Goal: Task Accomplishment & Management: Use online tool/utility

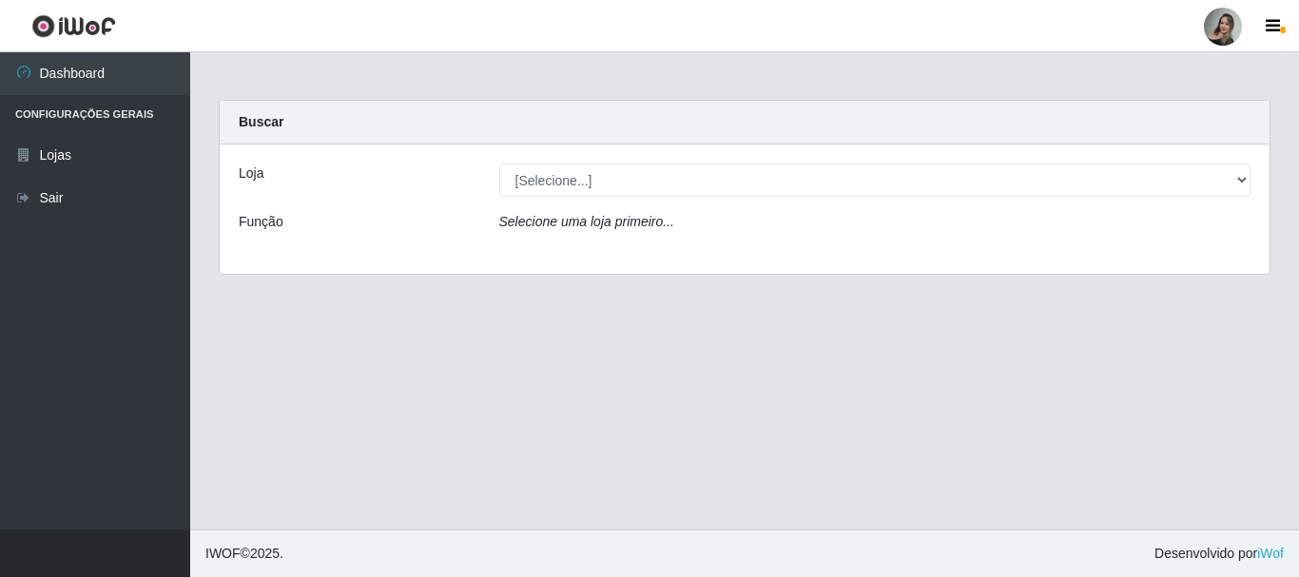
click at [657, 203] on div "Loja [Selecione...] Supermercado Sao Francisco - Amarante Função Selecione uma …" at bounding box center [745, 209] width 1050 height 129
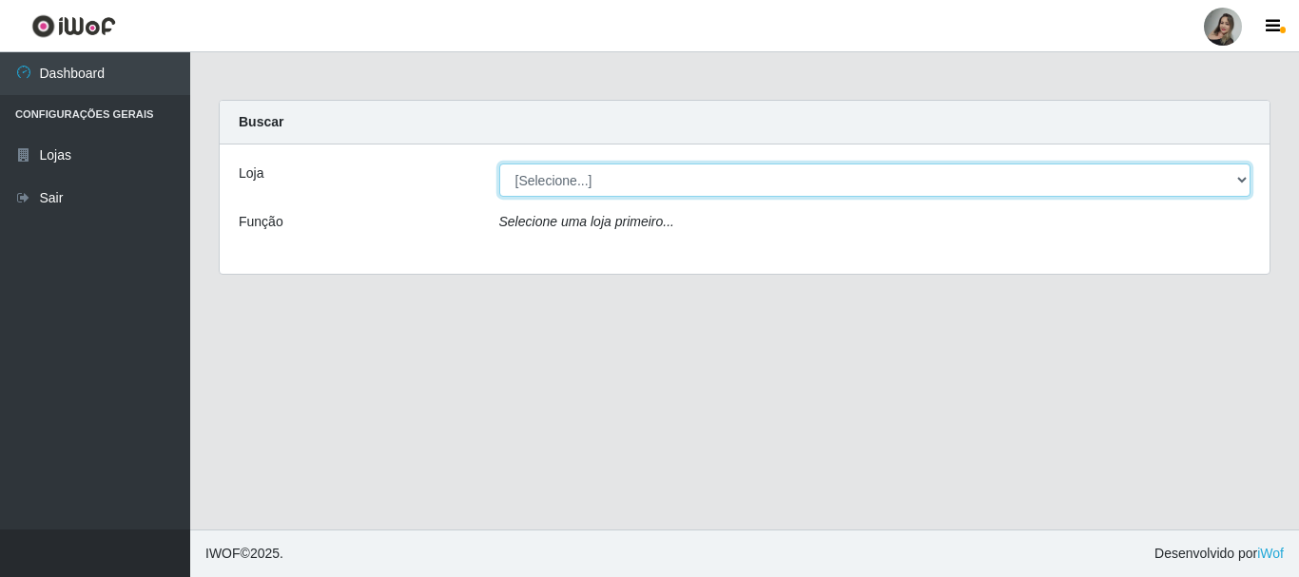
click at [666, 193] on select "[Selecione...] Supermercado Sao Francisco - Amarante" at bounding box center [875, 180] width 752 height 33
select select "383"
click at [499, 164] on select "[Selecione...] Supermercado Sao Francisco - Amarante" at bounding box center [875, 180] width 752 height 33
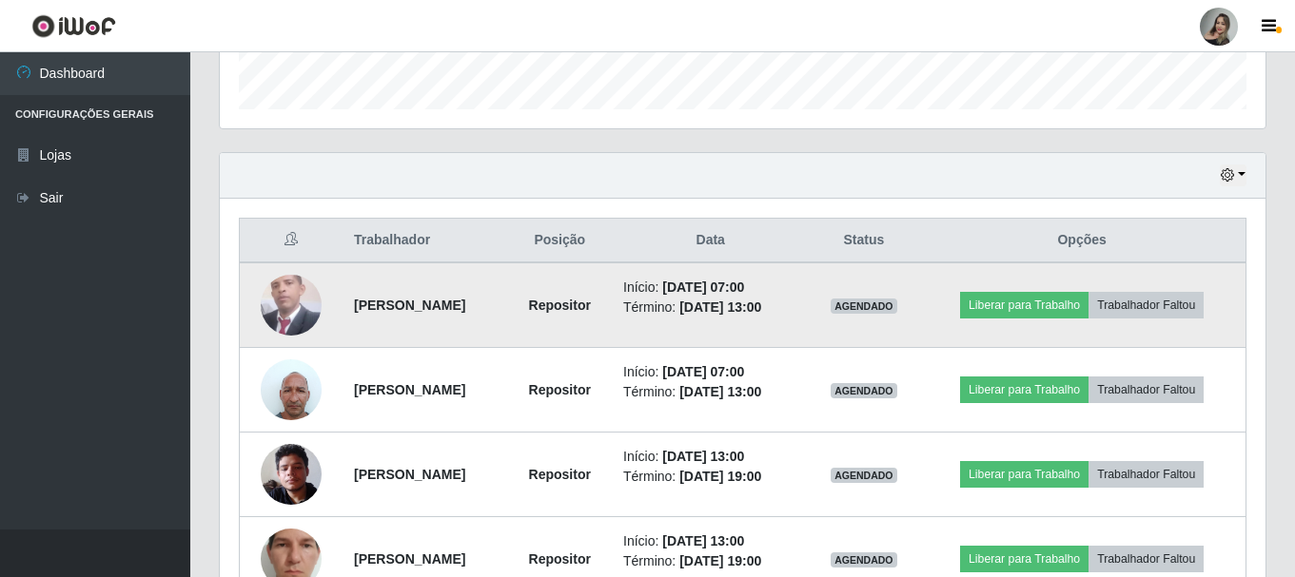
scroll to position [666, 0]
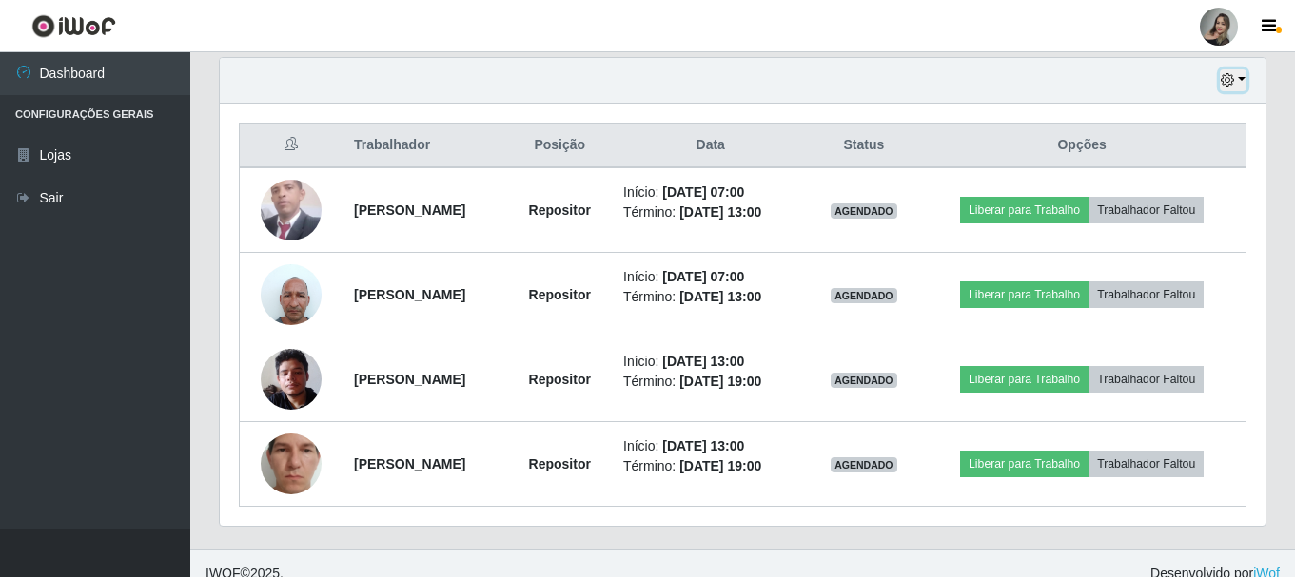
click at [1239, 80] on button "button" at bounding box center [1232, 80] width 27 height 22
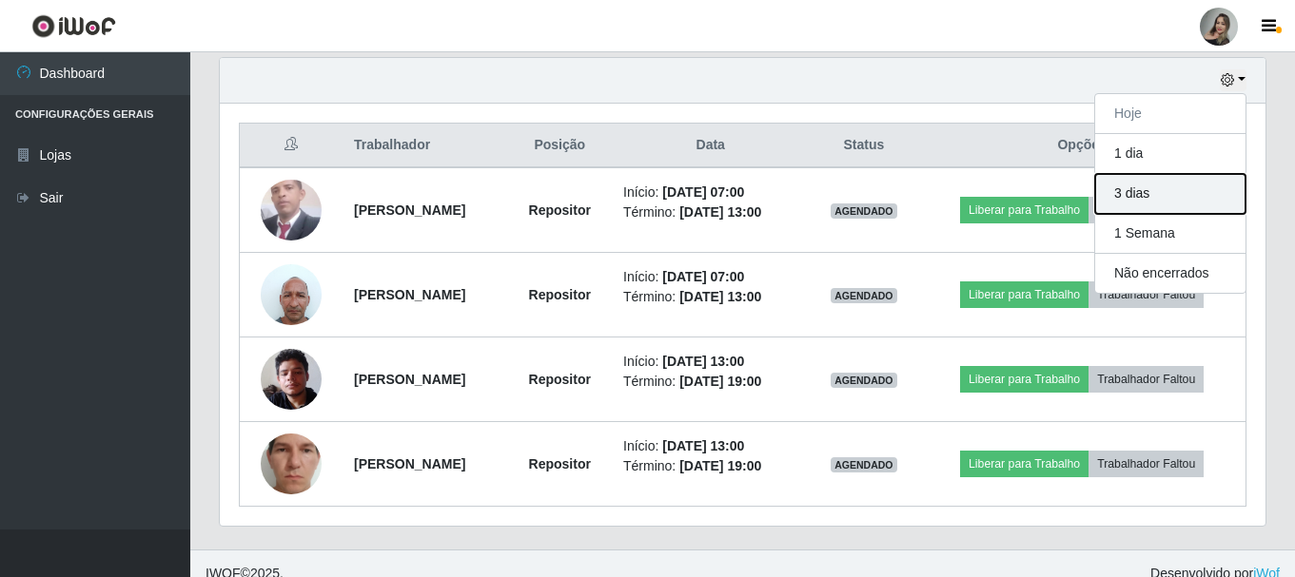
click at [1161, 192] on button "3 dias" at bounding box center [1170, 194] width 150 height 40
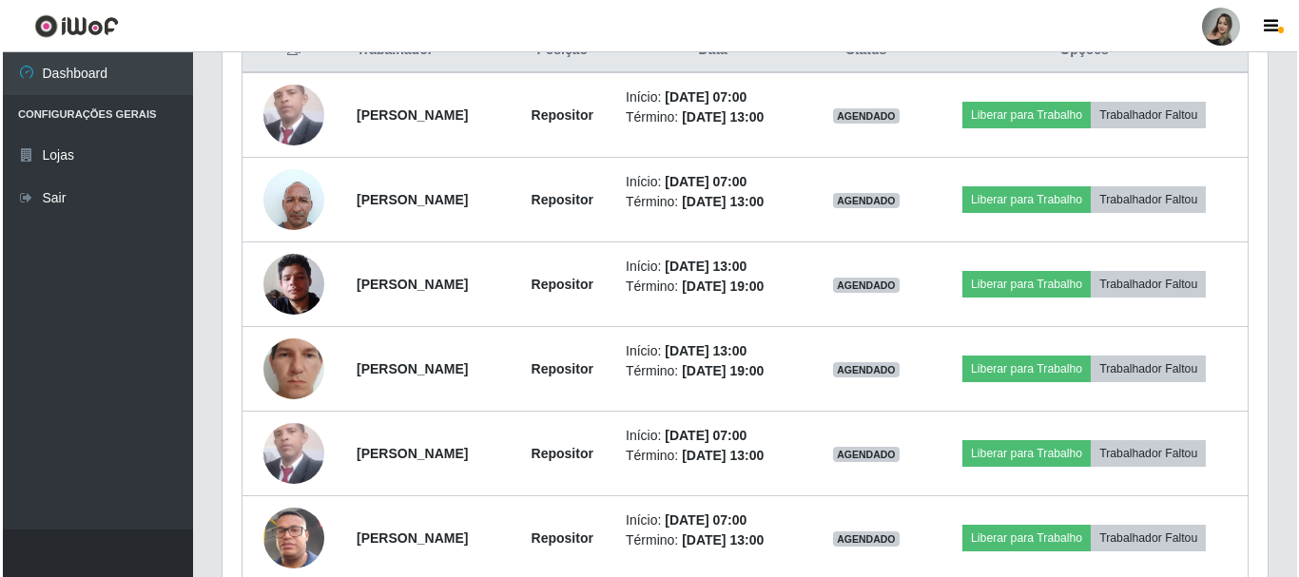
scroll to position [856, 0]
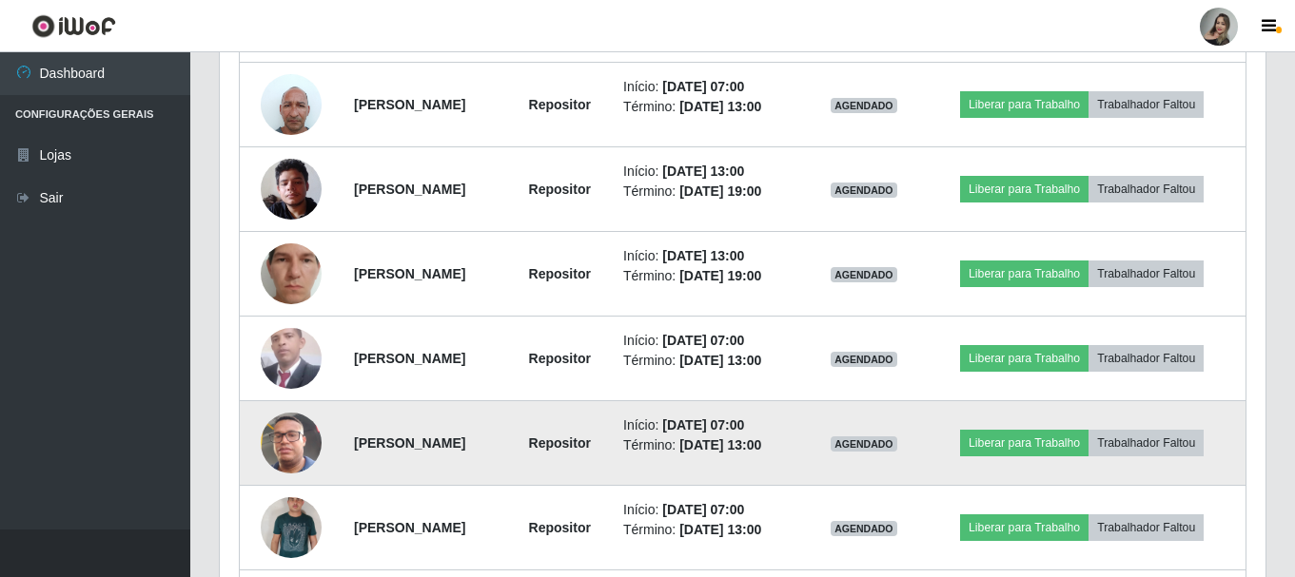
click at [290, 441] on img at bounding box center [291, 443] width 61 height 108
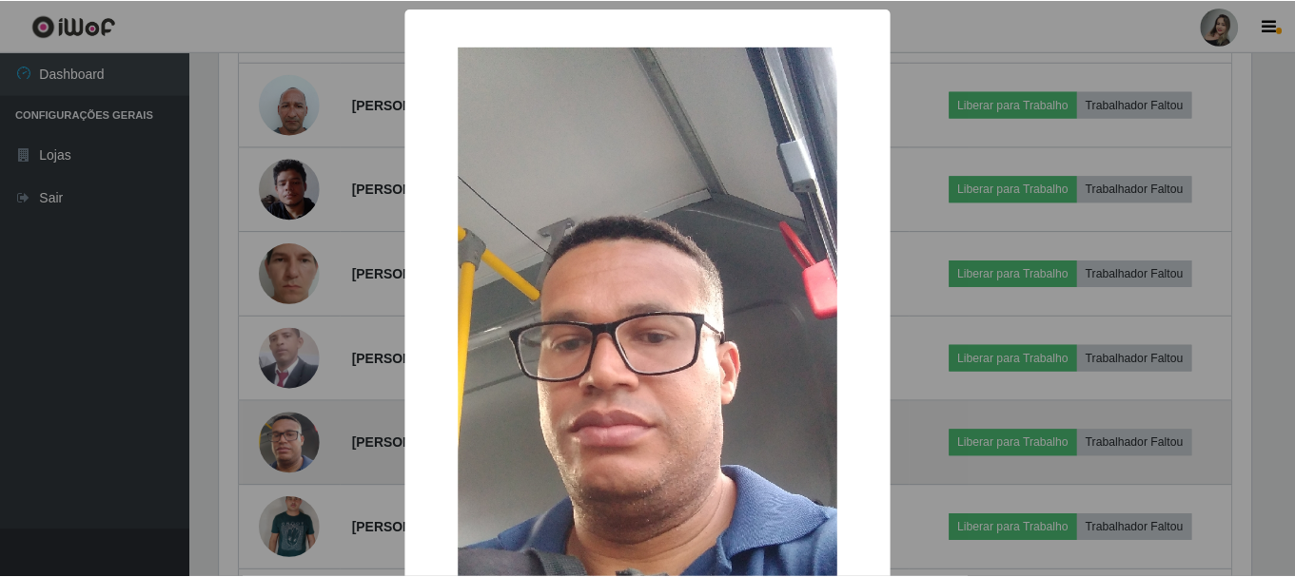
scroll to position [395, 1036]
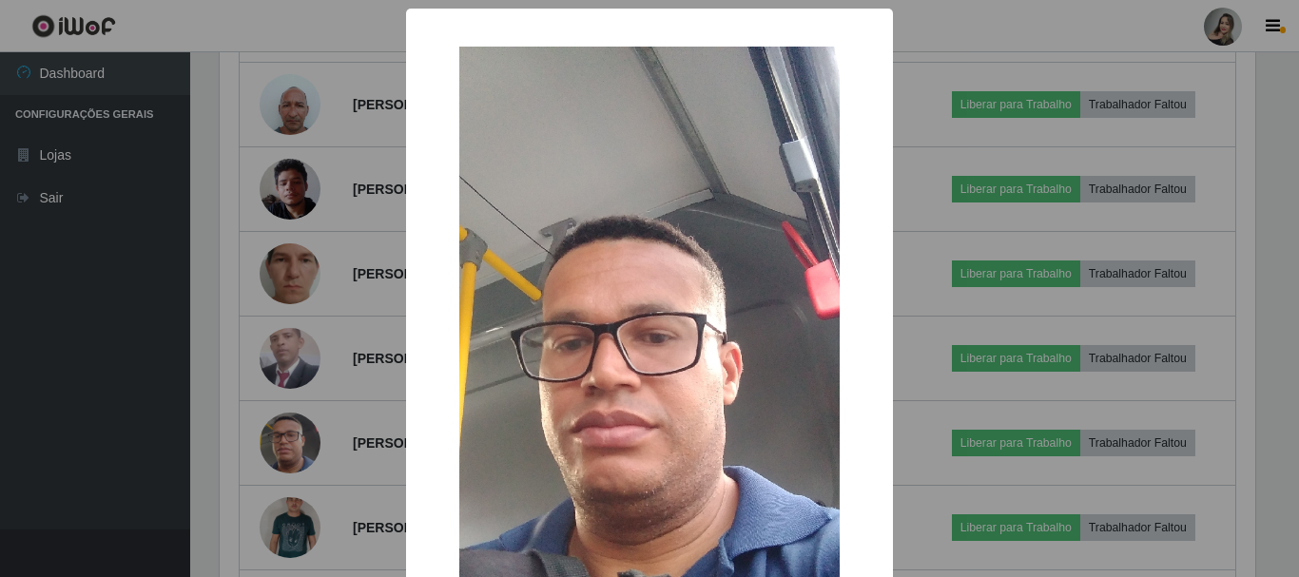
click at [331, 422] on div "× OK Cancel" at bounding box center [649, 288] width 1299 height 577
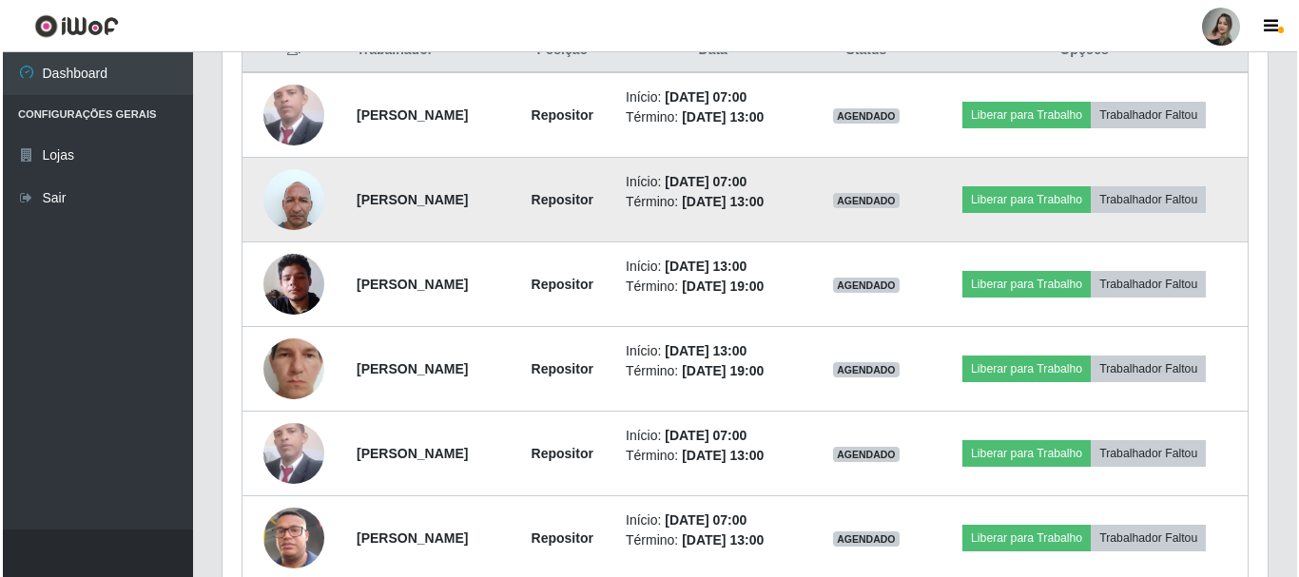
scroll to position [666, 0]
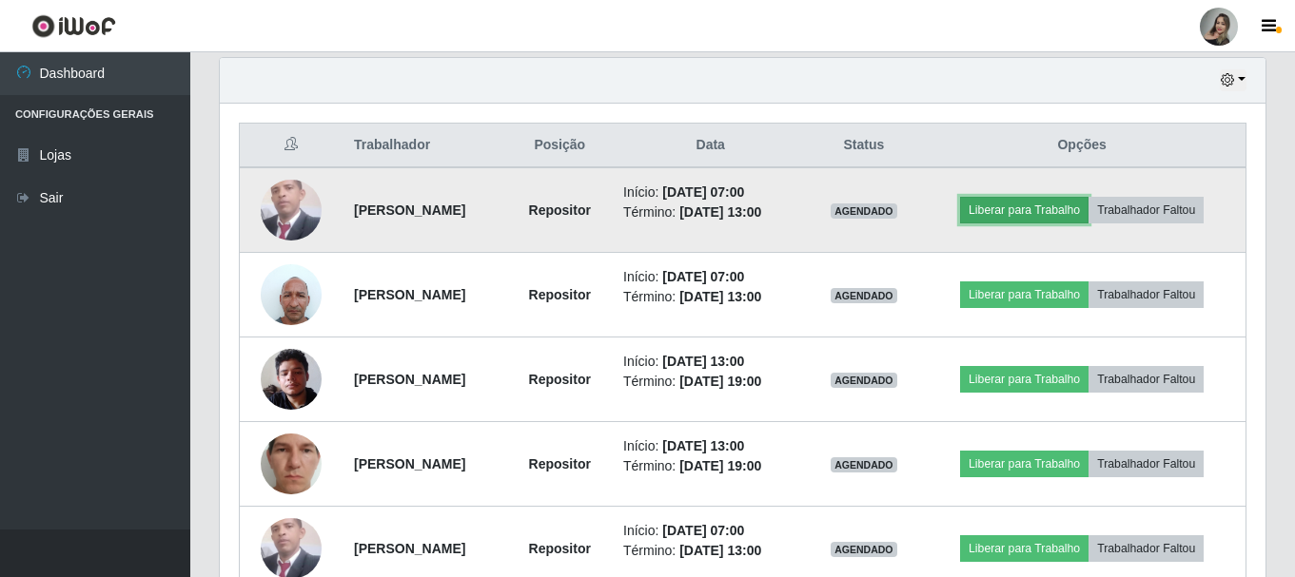
click at [1035, 204] on button "Liberar para Trabalho" at bounding box center [1024, 210] width 128 height 27
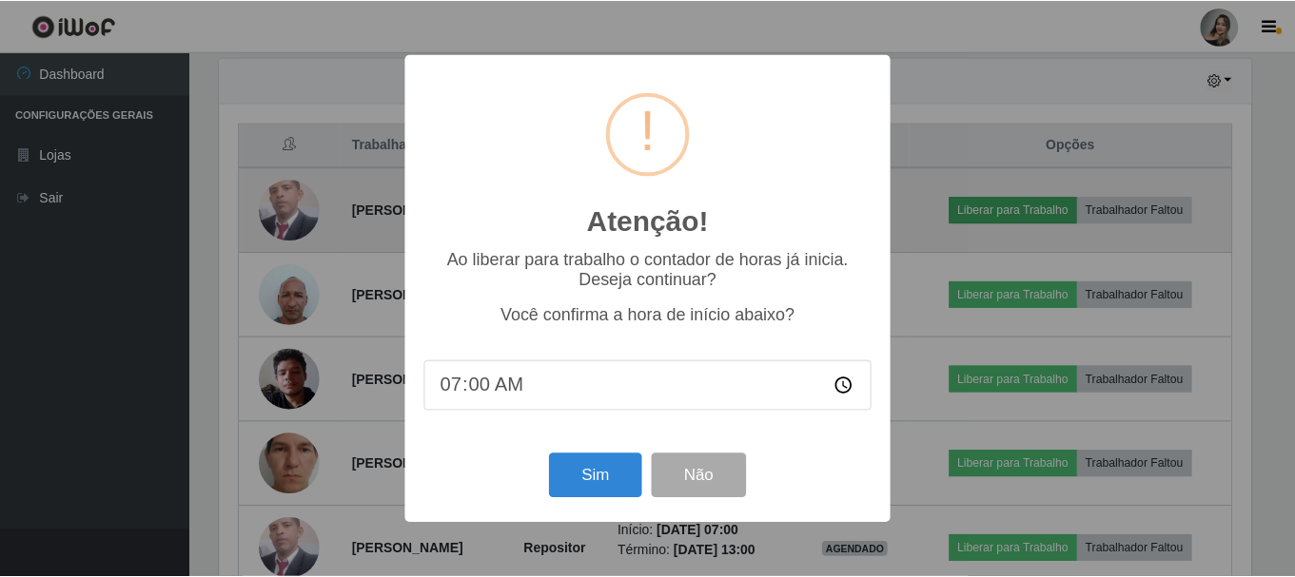
scroll to position [395, 1036]
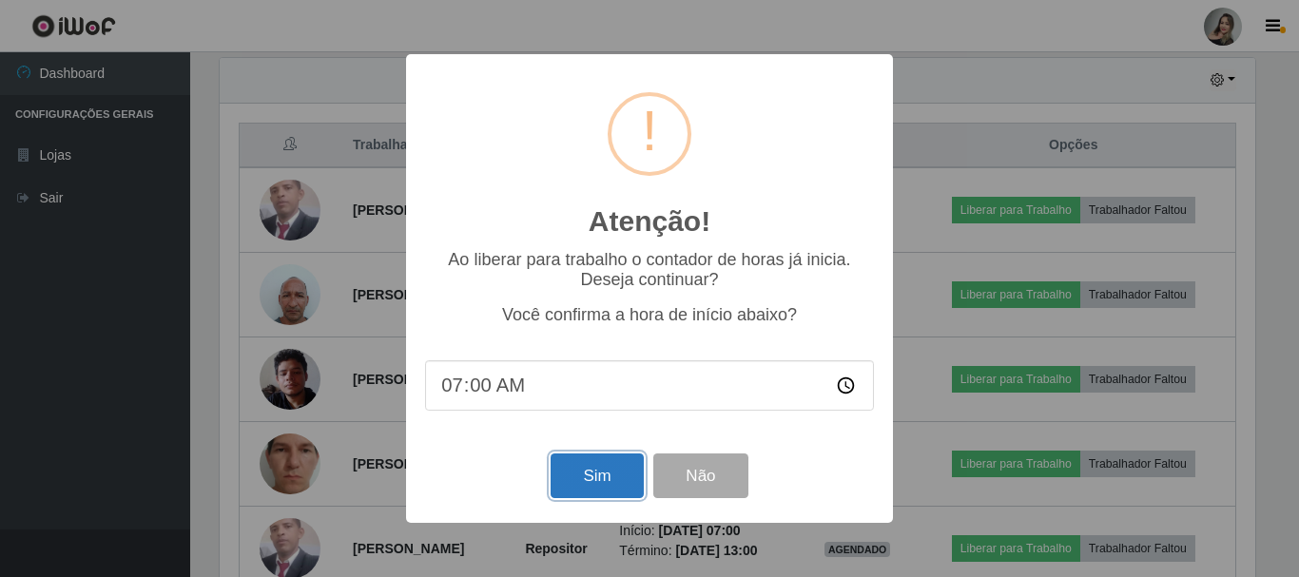
click at [606, 463] on button "Sim" at bounding box center [597, 476] width 92 height 45
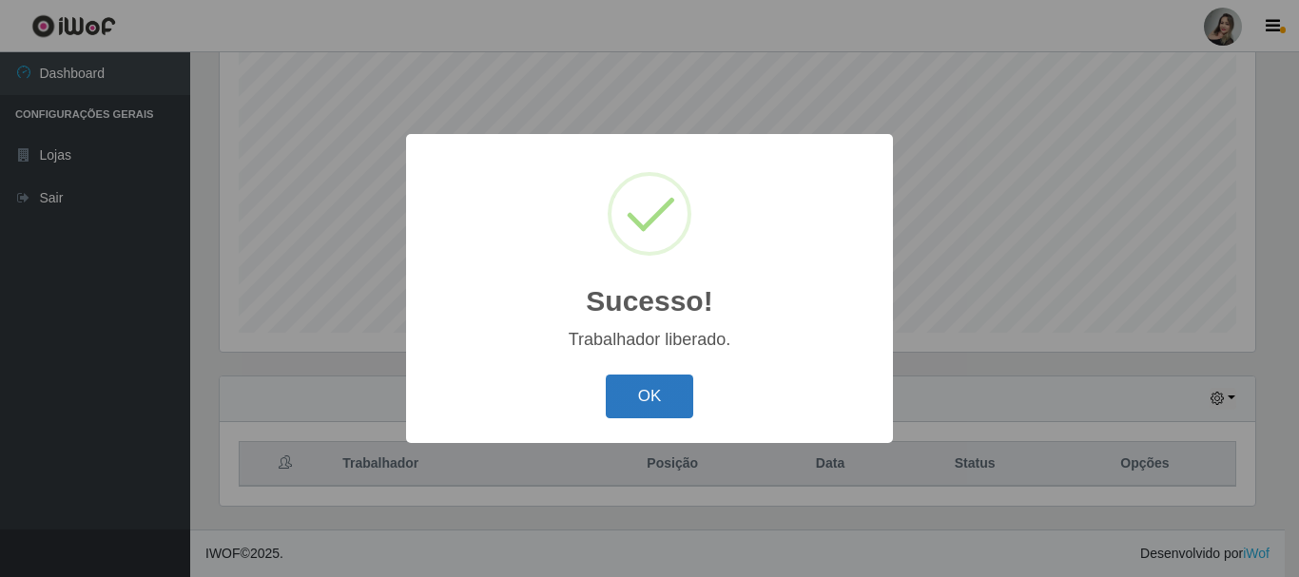
click at [680, 407] on button "OK" at bounding box center [650, 397] width 88 height 45
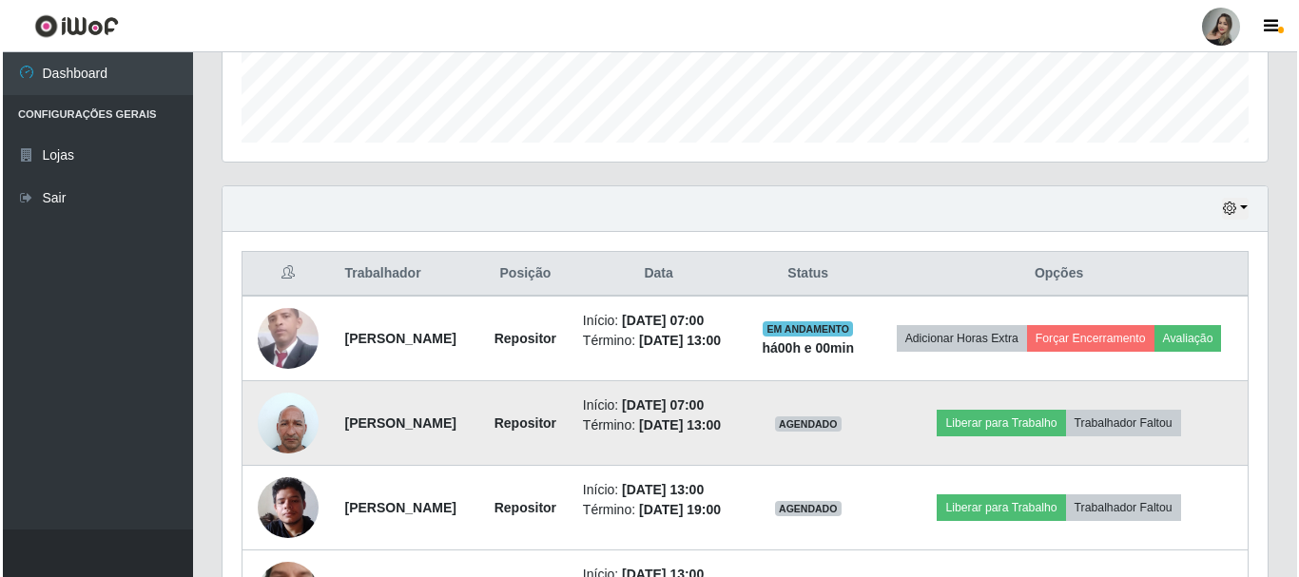
scroll to position [633, 0]
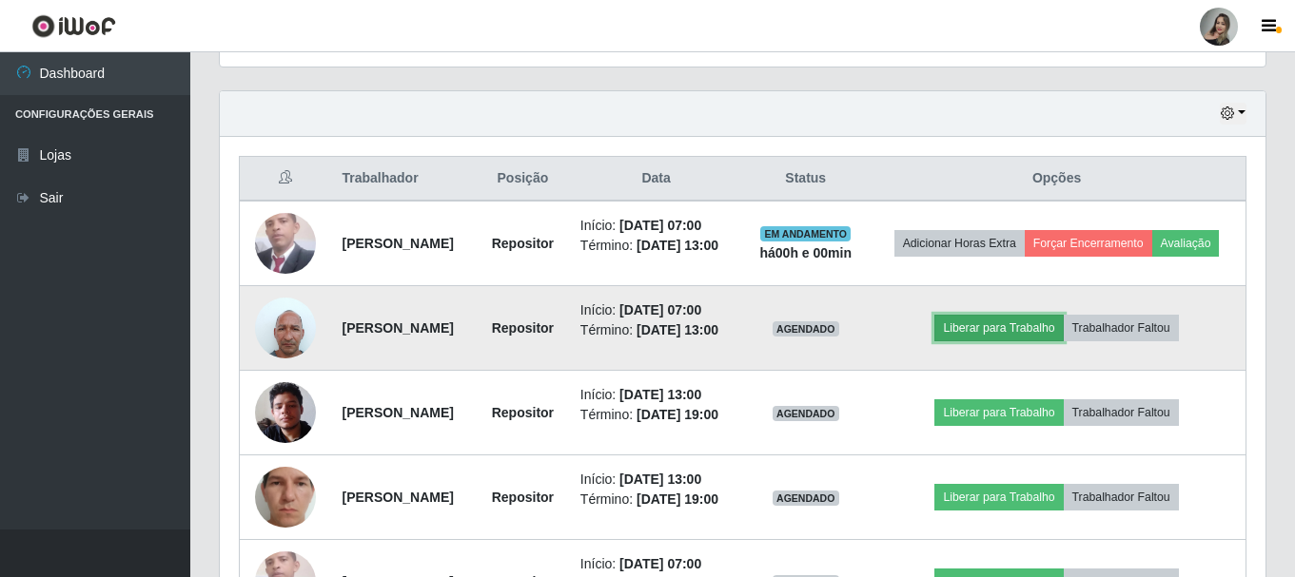
click at [1008, 341] on button "Liberar para Trabalho" at bounding box center [998, 328] width 128 height 27
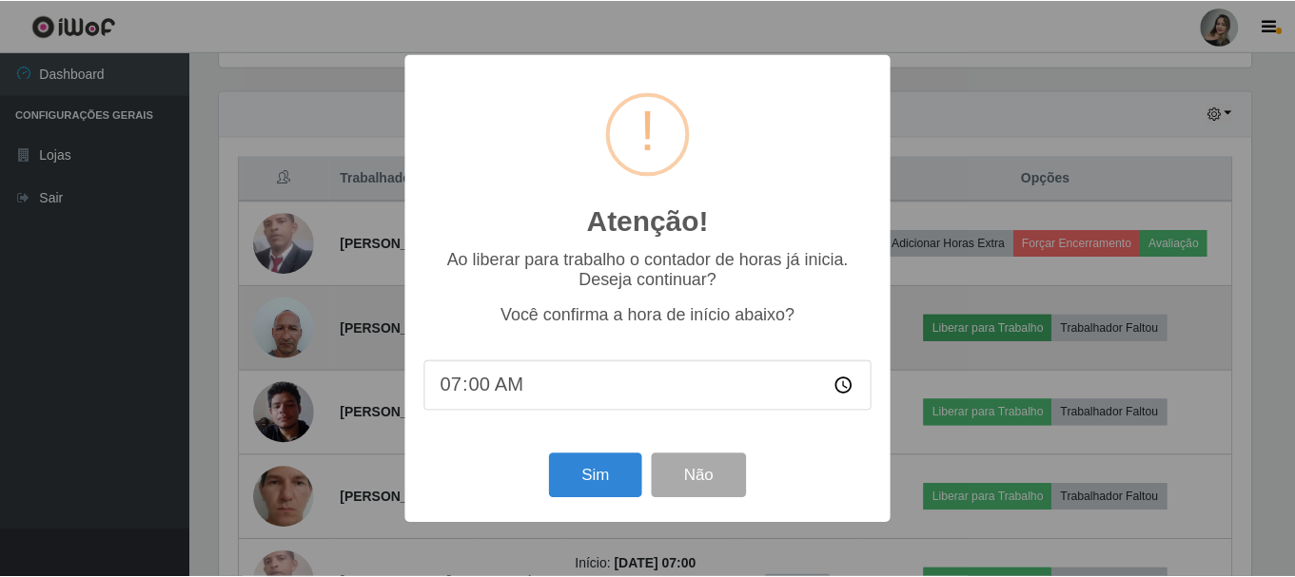
scroll to position [395, 1036]
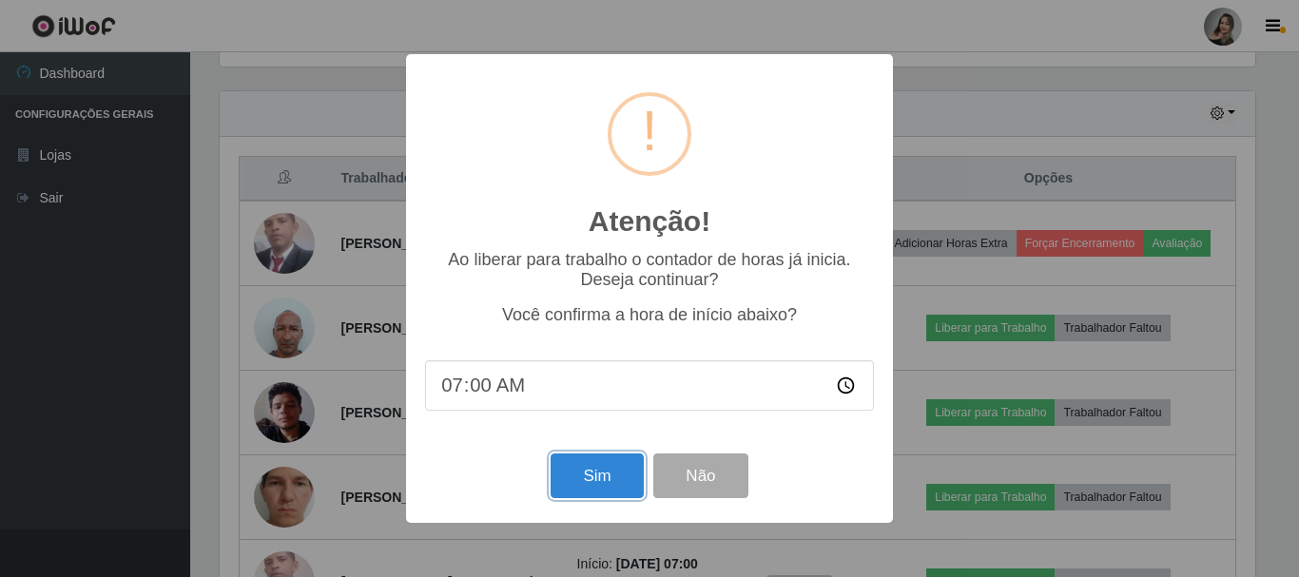
drag, startPoint x: 594, startPoint y: 489, endPoint x: 594, endPoint y: 478, distance: 10.5
click at [593, 489] on button "Sim" at bounding box center [597, 476] width 92 height 45
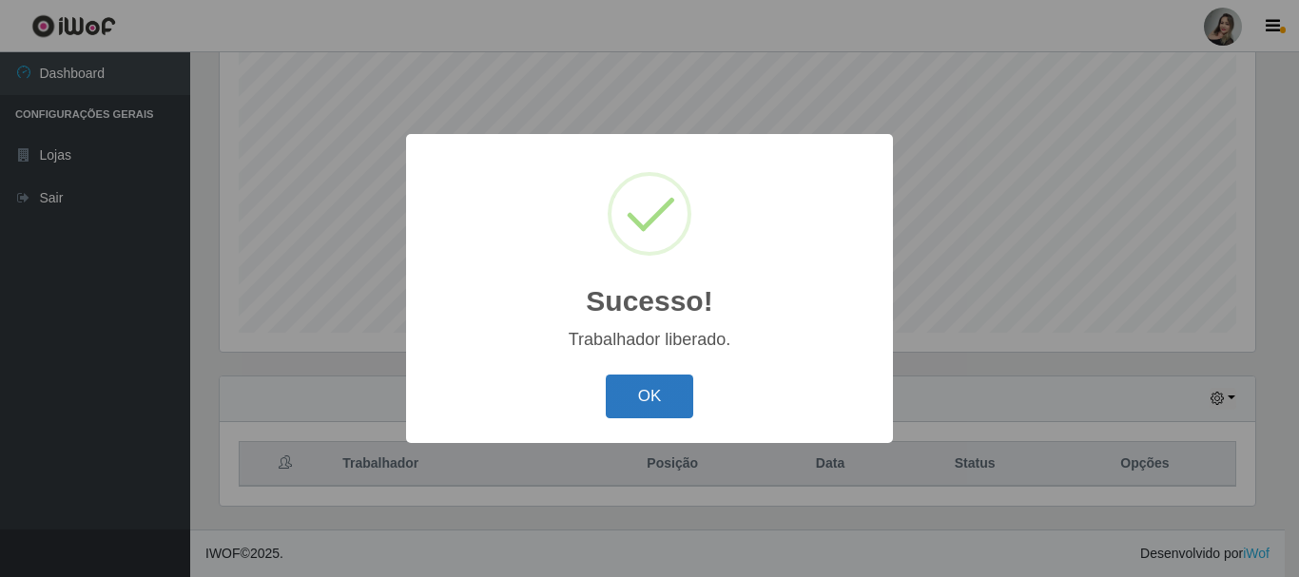
click at [657, 383] on button "OK" at bounding box center [650, 397] width 88 height 45
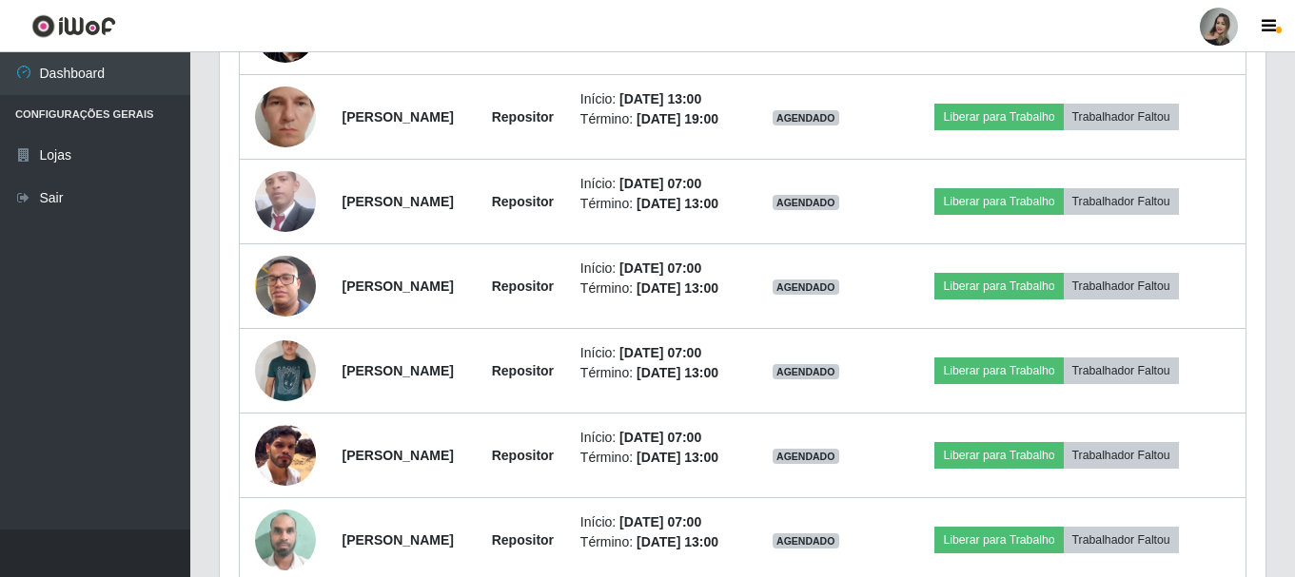
scroll to position [1108, 0]
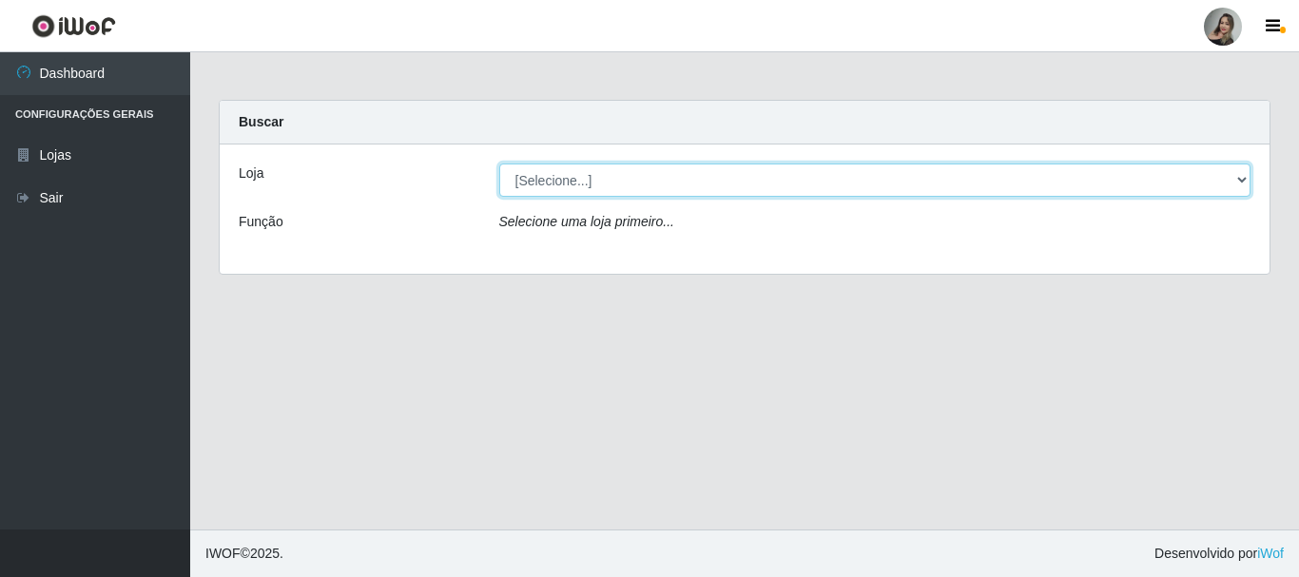
click at [729, 179] on select "[Selecione...] Supermercado Sao Francisco - Amarante" at bounding box center [875, 180] width 752 height 33
select select "383"
click at [499, 164] on select "[Selecione...] Supermercado Sao Francisco - Amarante" at bounding box center [875, 180] width 752 height 33
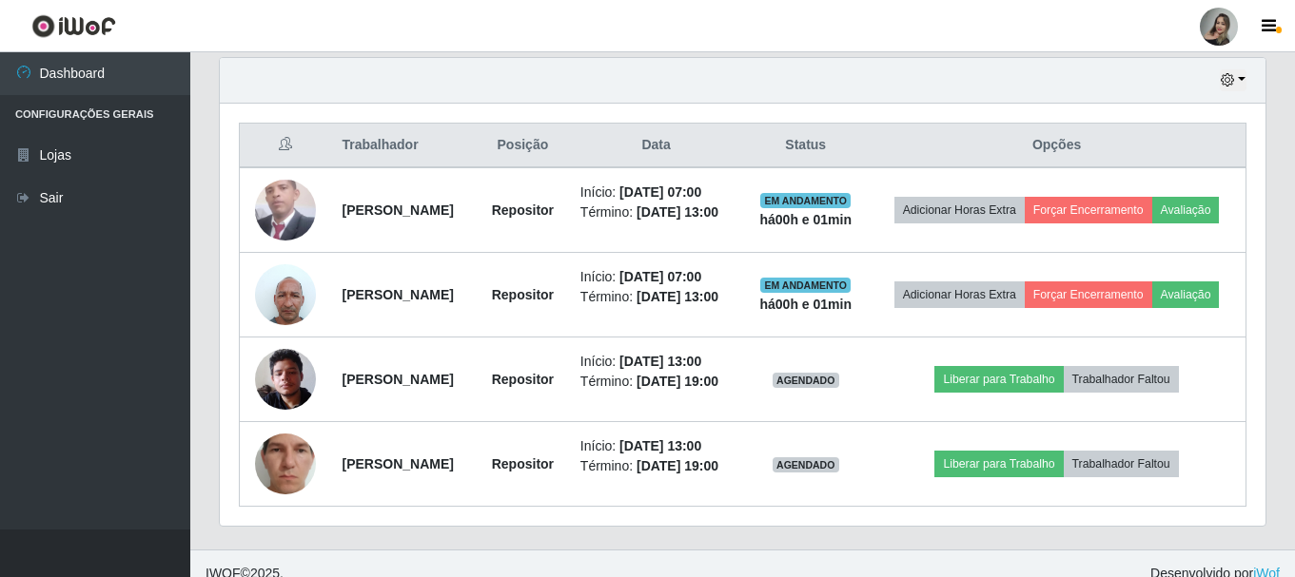
scroll to position [743, 0]
